Goal: Task Accomplishment & Management: Use online tool/utility

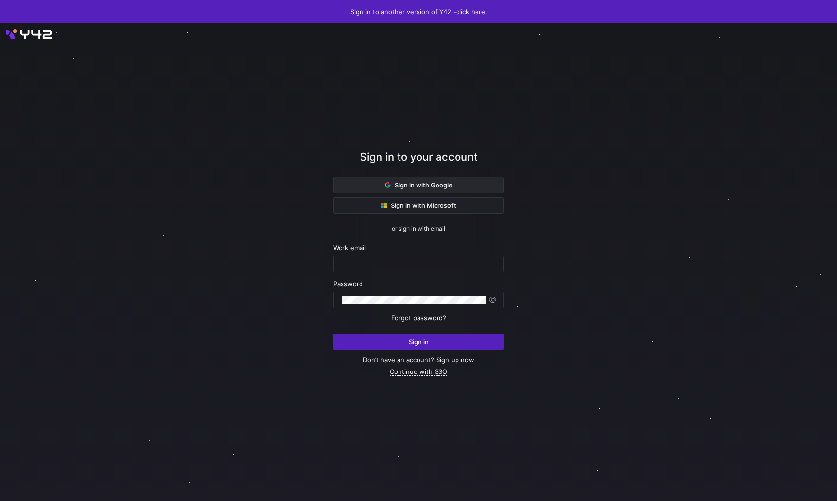
click at [391, 187] on span "Sign in with Google" at bounding box center [419, 185] width 68 height 8
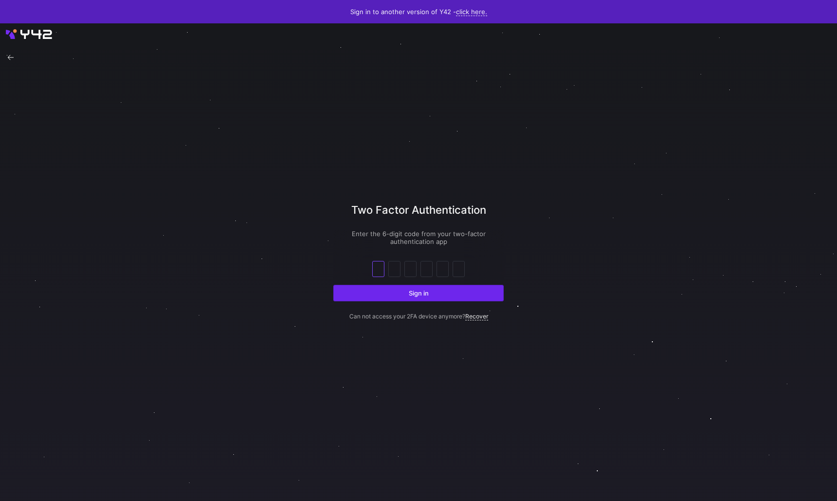
type input "7"
type input "1"
type input "8"
type input "0"
type input "7"
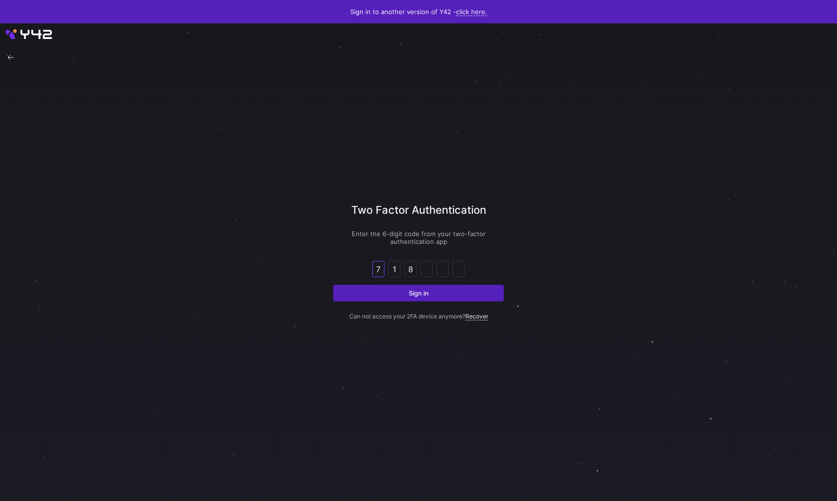
type input "4"
click at [414, 301] on p "Can not access your 2FA device anymore? Recover" at bounding box center [418, 310] width 170 height 19
click at [440, 255] on div "Enter the 6-digit code from your two-factor authentication app 7 1 8 0 7 4 Sign…" at bounding box center [418, 265] width 170 height 71
click at [461, 267] on input "4" at bounding box center [458, 269] width 7 height 12
paste input "9"
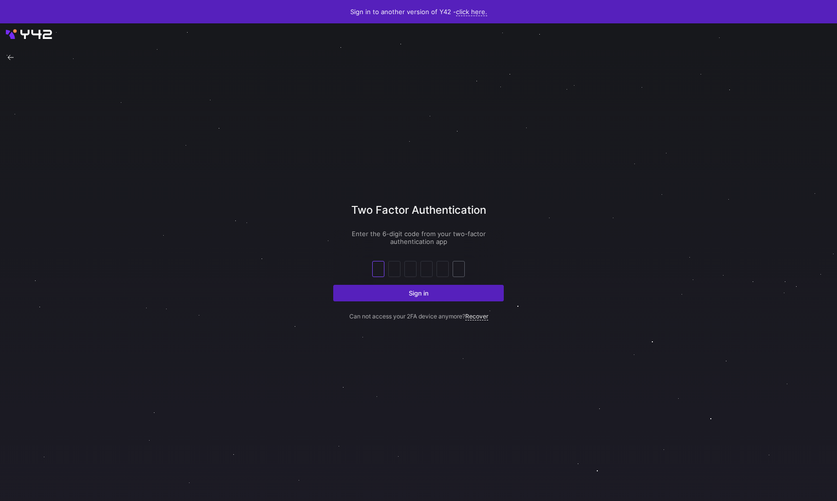
type input "9"
type input "6"
type input "9"
type input "2"
type input "8"
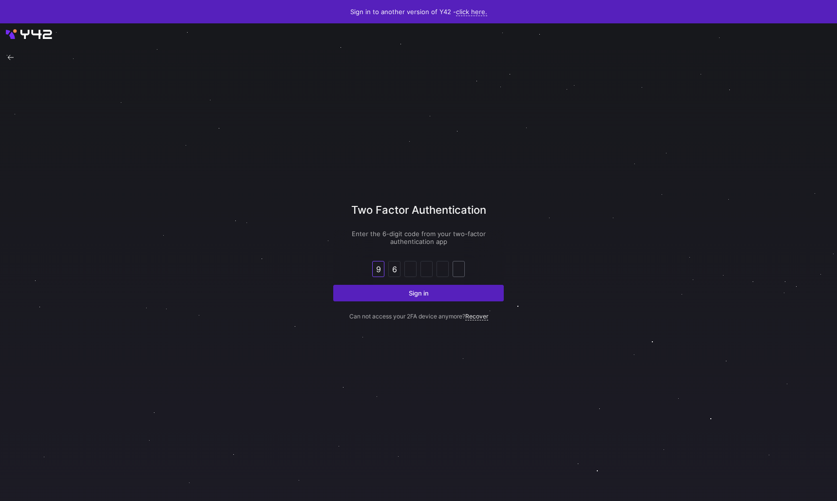
type input "6"
click at [407, 297] on span "submit" at bounding box center [418, 293] width 169 height 16
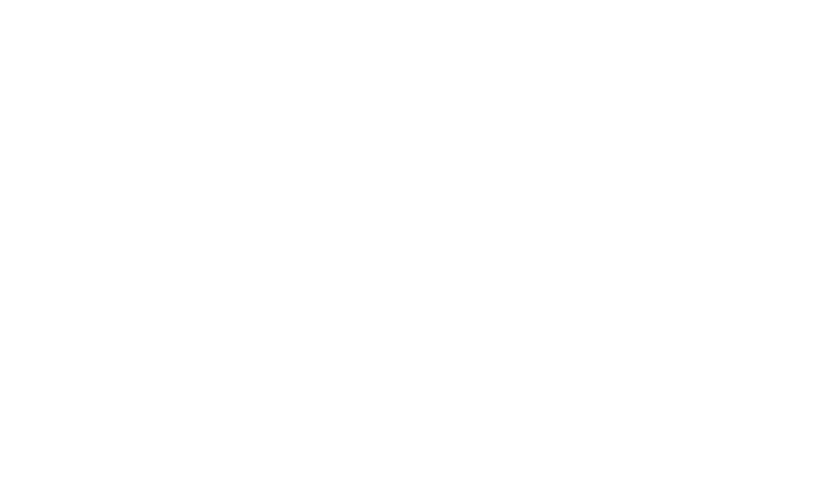
click at [407, 297] on div at bounding box center [418, 250] width 837 height 501
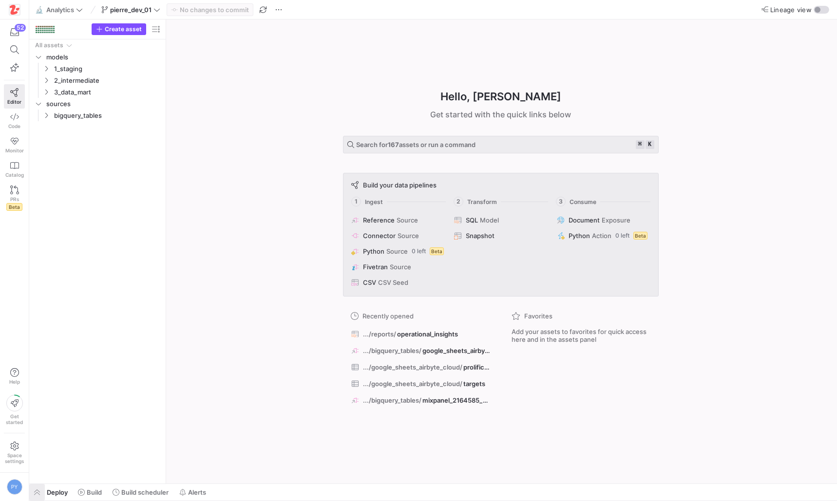
click at [37, 489] on span "button" at bounding box center [37, 492] width 16 height 17
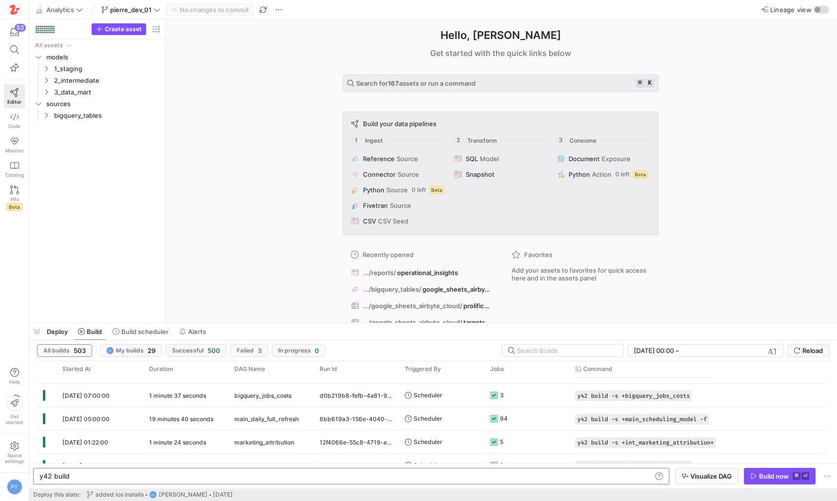
click at [234, 223] on div "Hello, [PERSON_NAME] ✨ Get started with the quick links below Search for 167 as…" at bounding box center [500, 170] width 661 height 303
